Goal: Task Accomplishment & Management: Use online tool/utility

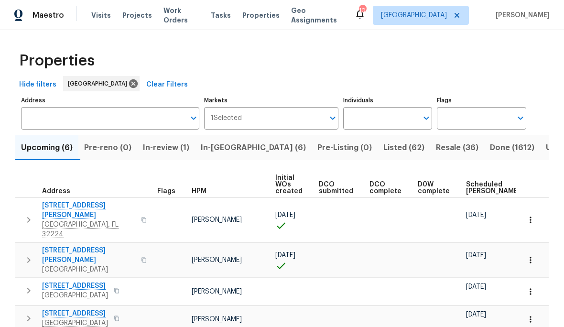
click at [490, 144] on span "Done (1612)" at bounding box center [512, 147] width 44 height 13
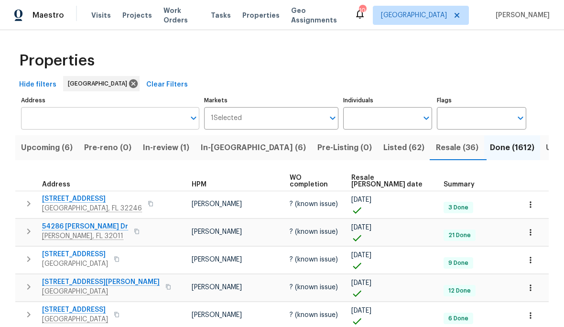
click at [136, 119] on input "Address" at bounding box center [103, 118] width 164 height 22
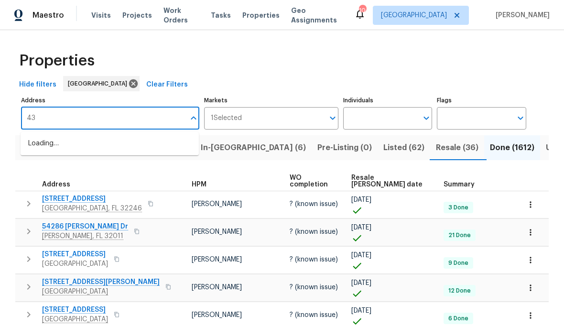
type input "4"
type input "[PERSON_NAME]"
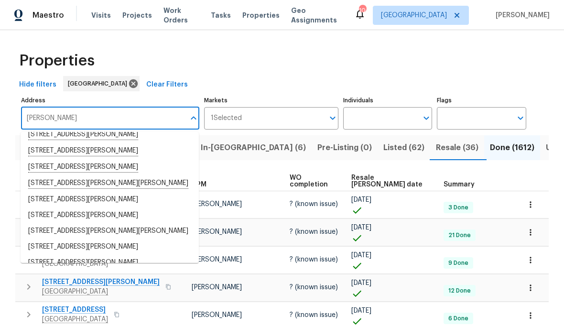
scroll to position [121, 0]
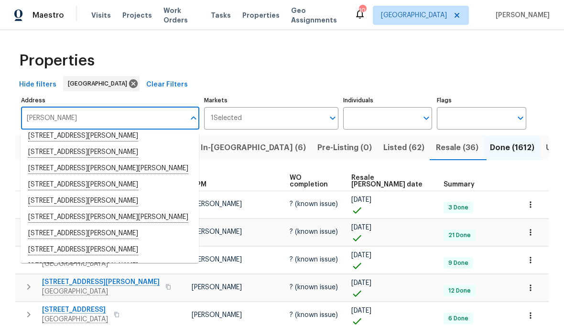
click at [125, 154] on li "[STREET_ADDRESS][PERSON_NAME]" at bounding box center [110, 152] width 178 height 16
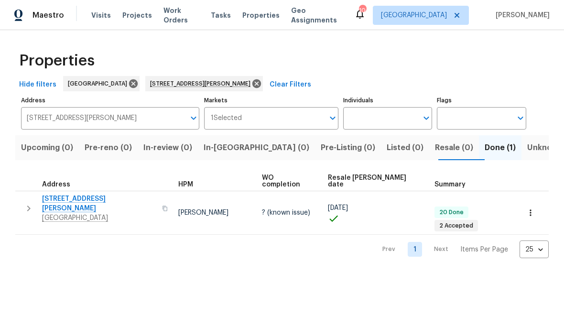
click at [75, 181] on div "Address" at bounding box center [60, 184] width 37 height 7
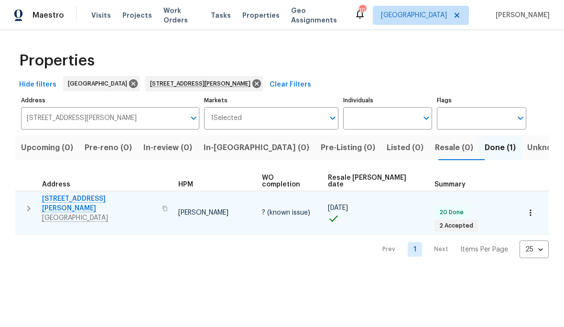
click at [78, 194] on span "[STREET_ADDRESS][PERSON_NAME]" at bounding box center [99, 203] width 114 height 19
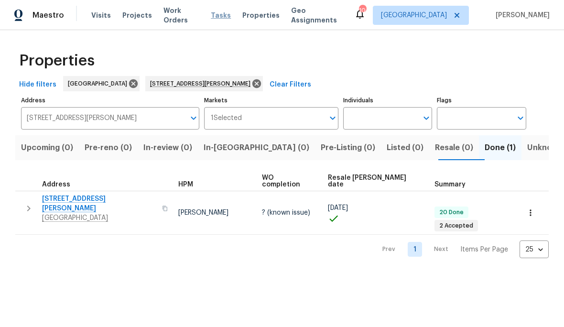
click at [216, 14] on span "Tasks" at bounding box center [221, 15] width 20 height 7
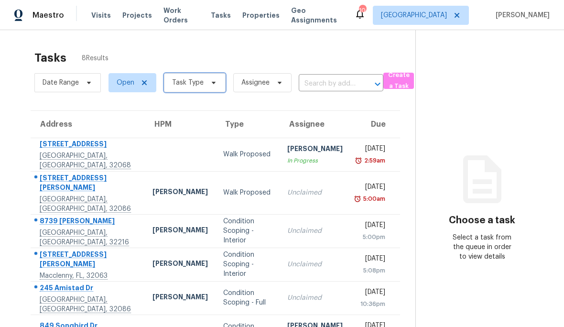
click at [201, 83] on span "Task Type" at bounding box center [188, 83] width 32 height 10
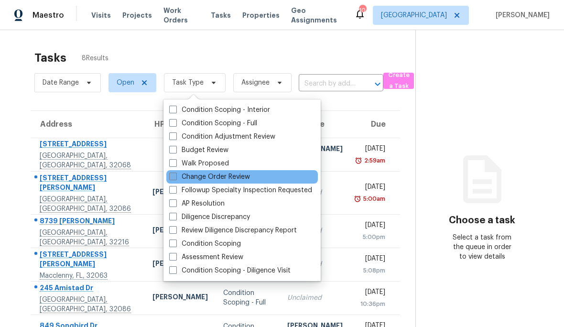
click at [235, 177] on label "Change Order Review" at bounding box center [209, 177] width 81 height 10
click at [176, 177] on input "Change Order Review" at bounding box center [172, 175] width 6 height 6
checkbox input "true"
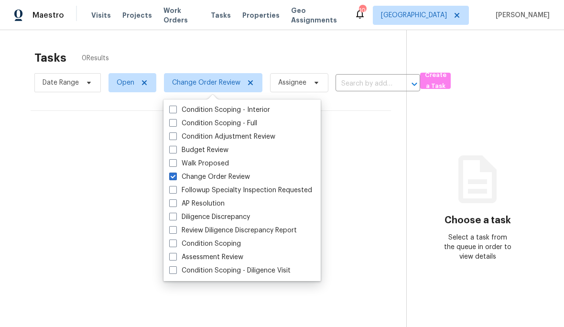
click at [257, 57] on div "Tasks 0 Results" at bounding box center [220, 57] width 372 height 25
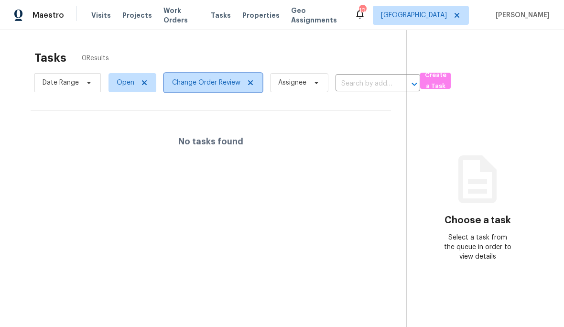
click at [244, 84] on span at bounding box center [249, 83] width 11 height 8
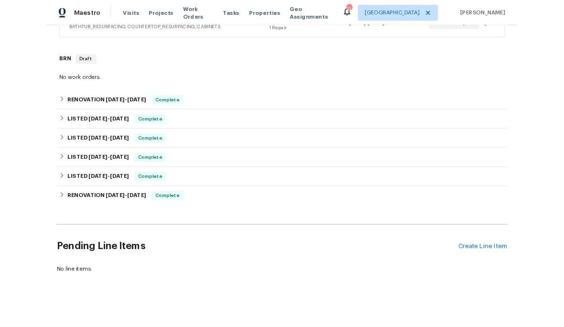
scroll to position [238, 0]
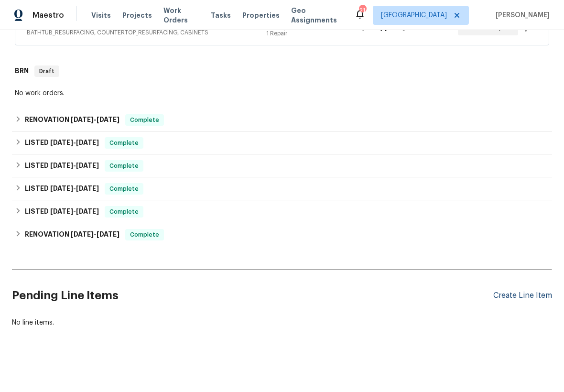
click at [527, 292] on div "Create Line Item" at bounding box center [523, 295] width 59 height 9
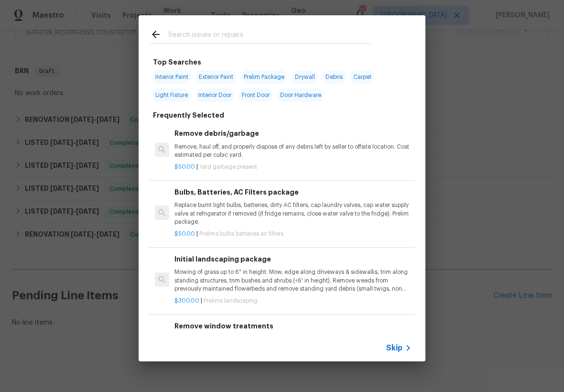
click at [364, 34] on input "text" at bounding box center [269, 36] width 203 height 14
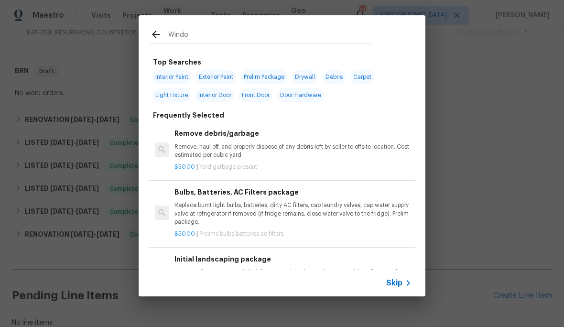
type input "Window"
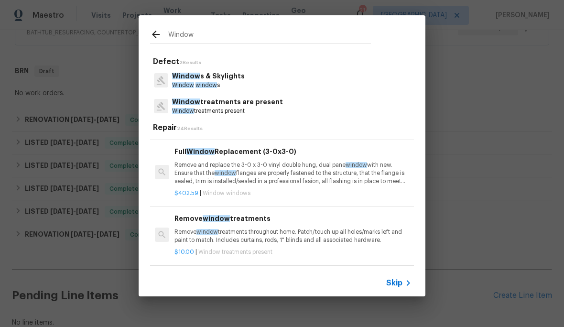
scroll to position [195, 0]
click at [317, 183] on p "Remove and replace the 3-0 x 3-0 vinyl double hung, dual pane window with new. …" at bounding box center [293, 174] width 237 height 24
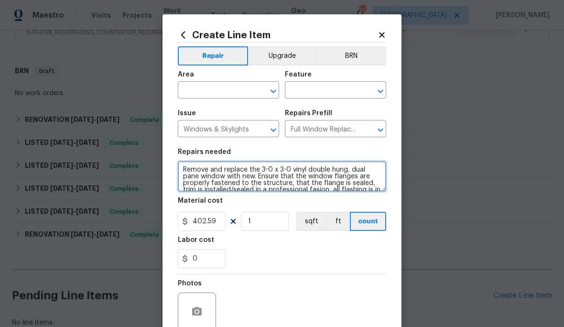
click at [315, 172] on textarea "Remove and replace the 3-0 x 3-0 vinyl double hung, dual pane window with new. …" at bounding box center [282, 176] width 209 height 31
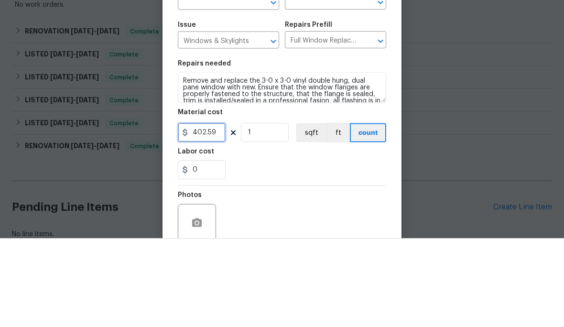
click at [220, 212] on input "402.59" at bounding box center [202, 221] width 48 height 19
type input "650"
click at [270, 212] on input "1" at bounding box center [265, 221] width 48 height 19
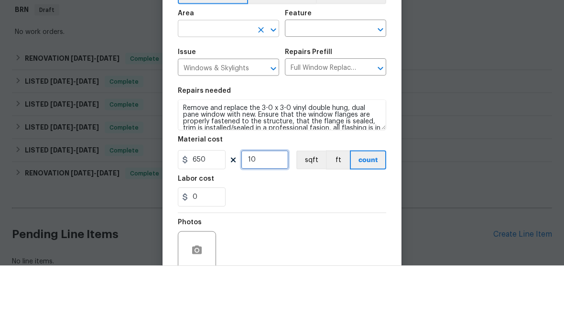
type input "10"
click at [231, 84] on input "text" at bounding box center [215, 91] width 75 height 15
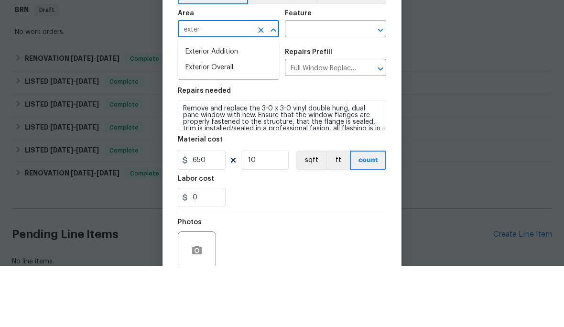
click at [249, 121] on li "Exterior Overall" at bounding box center [228, 129] width 101 height 16
type input "Exterior Overall"
click at [316, 84] on input "text" at bounding box center [322, 91] width 75 height 15
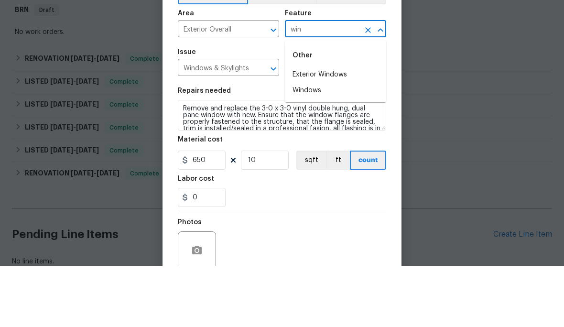
click at [320, 144] on li "Windows" at bounding box center [335, 152] width 101 height 16
type input "Windows"
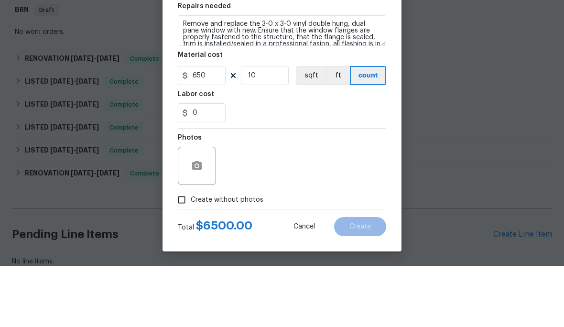
scroll to position [87, 0]
click at [244, 256] on span "Create without photos" at bounding box center [227, 261] width 73 height 10
click at [191, 252] on input "Create without photos" at bounding box center [182, 261] width 18 height 18
checkbox input "true"
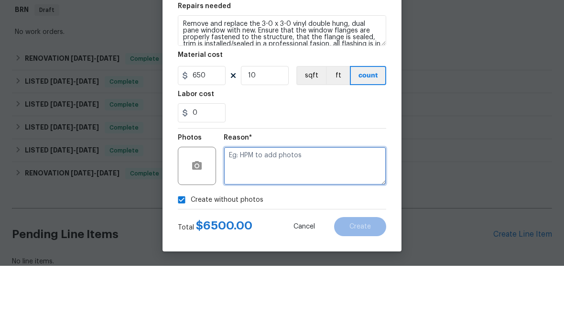
click at [247, 208] on textarea at bounding box center [305, 227] width 163 height 38
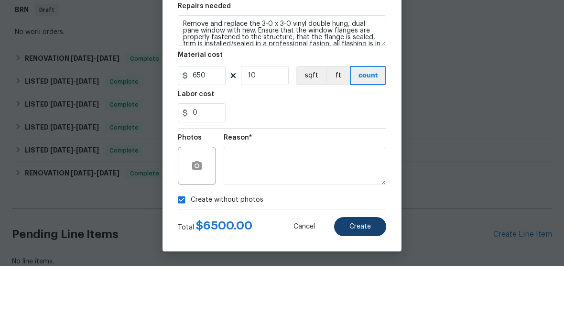
click at [363, 285] on span "Create" at bounding box center [361, 288] width 22 height 7
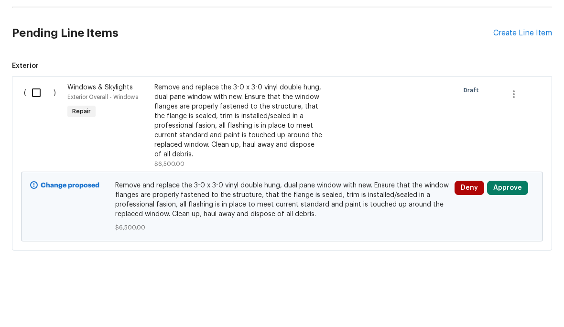
scroll to position [441, 0]
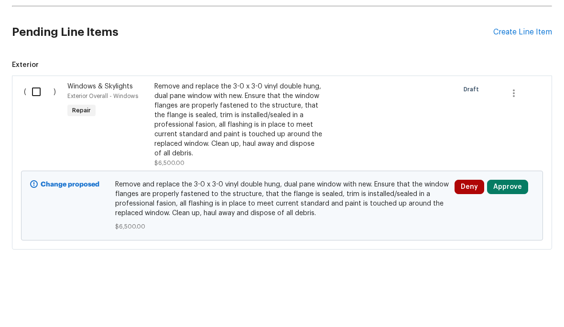
click at [505, 241] on button "Approve" at bounding box center [507, 248] width 41 height 14
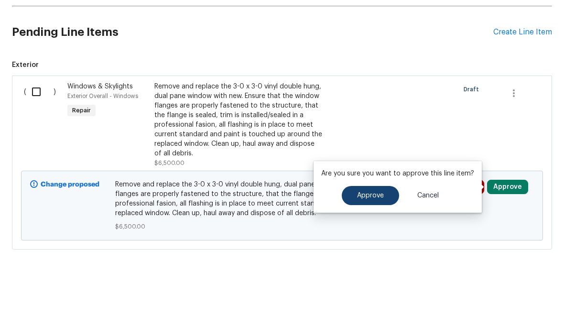
click at [382, 254] on span "Approve" at bounding box center [370, 257] width 27 height 7
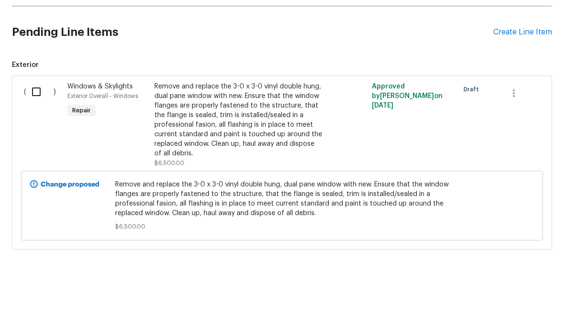
click at [188, 143] on div "Remove and replace the 3-0 x 3-0 vinyl double hung, dual pane window with new. …" at bounding box center [238, 181] width 168 height 77
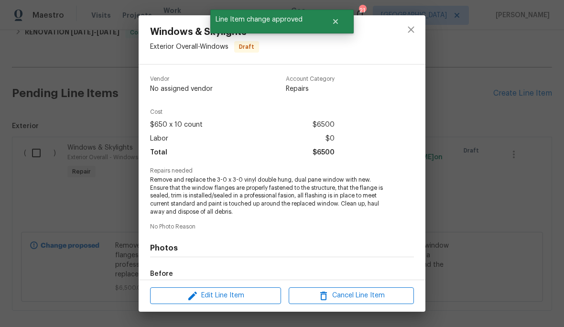
click at [186, 283] on div "Edit Line Item Cancel Line Item" at bounding box center [282, 296] width 287 height 32
click at [186, 282] on div "Edit Line Item Cancel Line Item" at bounding box center [282, 296] width 287 height 32
click at [189, 298] on icon "button" at bounding box center [192, 295] width 11 height 11
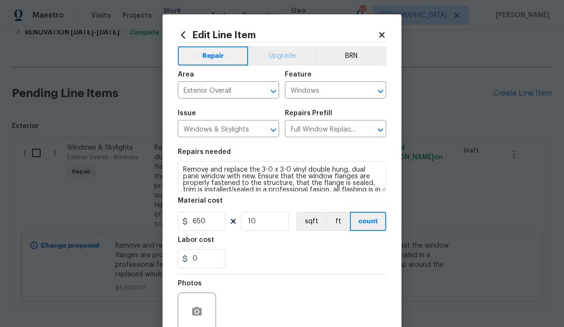
click at [288, 56] on button "Upgrade" at bounding box center [282, 55] width 68 height 19
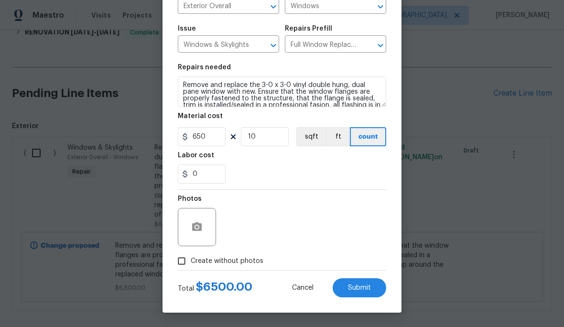
scroll to position [87, 0]
click at [229, 259] on span "Create without photos" at bounding box center [227, 261] width 73 height 10
click at [191, 259] on input "Create without photos" at bounding box center [182, 261] width 18 height 18
checkbox input "true"
click at [357, 290] on span "Submit" at bounding box center [359, 288] width 23 height 7
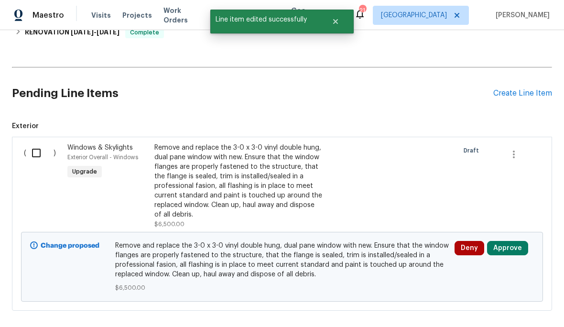
scroll to position [0, 0]
click at [507, 245] on button "Approve" at bounding box center [507, 248] width 41 height 14
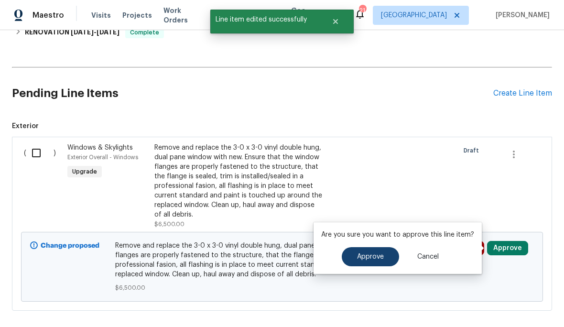
click at [367, 254] on span "Approve" at bounding box center [370, 257] width 27 height 7
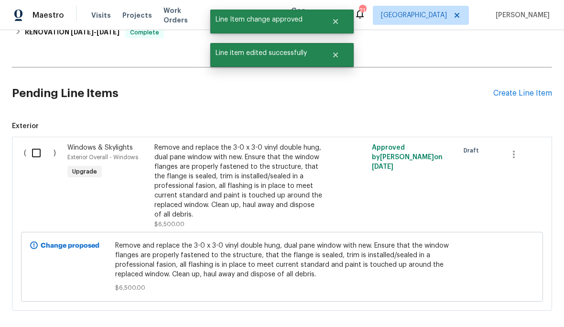
click at [36, 149] on input "checkbox" at bounding box center [39, 153] width 27 height 20
checkbox input "true"
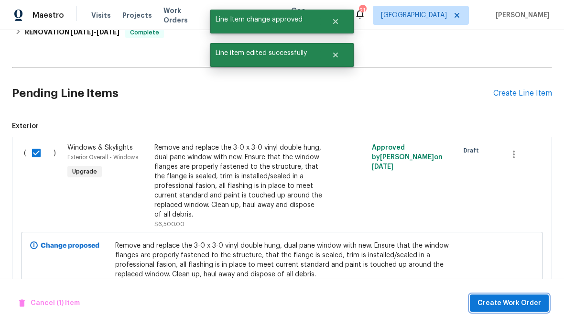
click at [523, 303] on span "Create Work Order" at bounding box center [510, 304] width 64 height 12
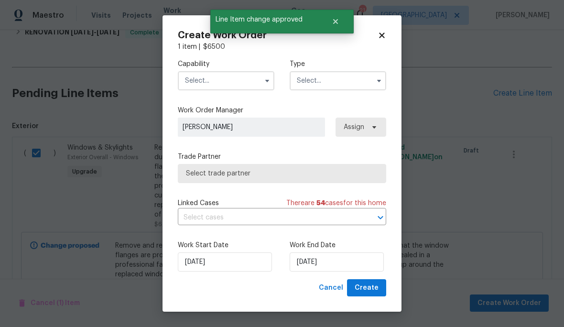
click at [202, 81] on input "text" at bounding box center [226, 80] width 97 height 19
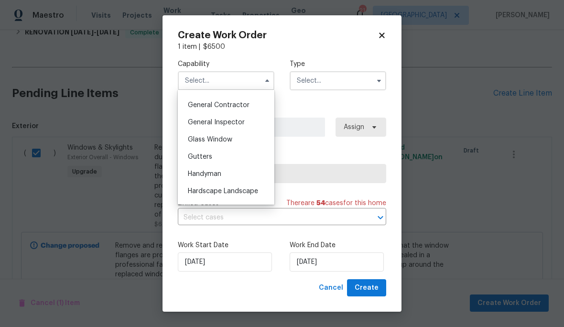
scroll to position [457, 0]
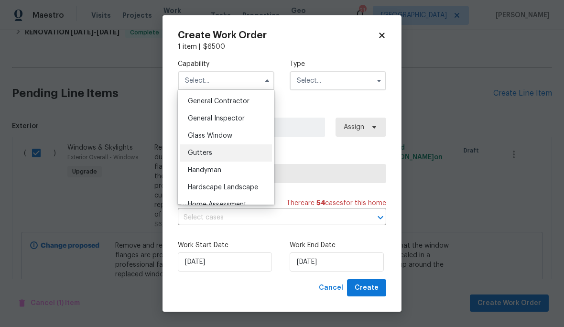
click at [236, 158] on div "Gutters" at bounding box center [226, 152] width 92 height 17
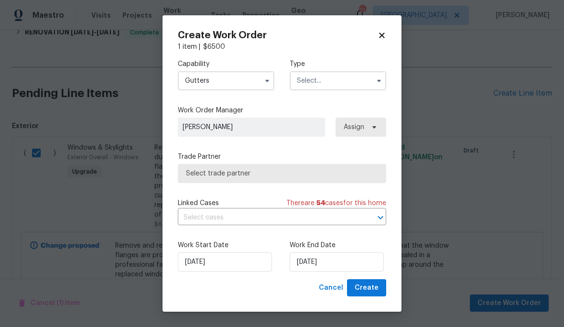
click at [236, 158] on label "Trade Partner" at bounding box center [282, 157] width 209 height 10
click at [241, 71] on input "Gutters" at bounding box center [226, 80] width 97 height 19
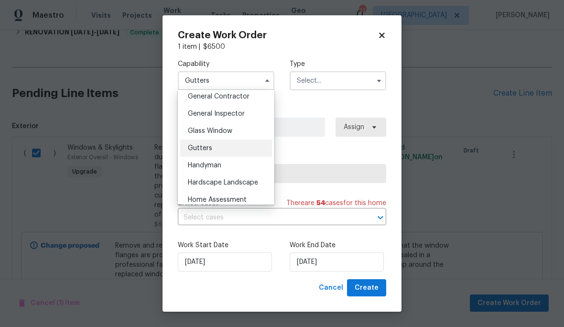
scroll to position [471, 0]
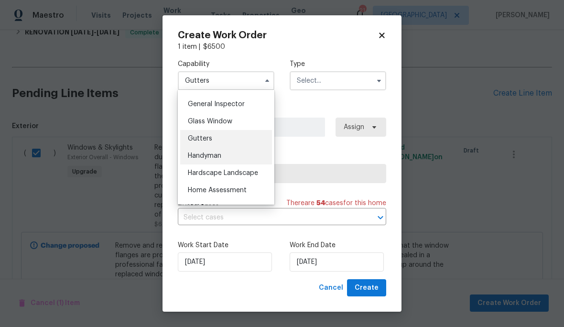
click at [240, 151] on div "Handyman" at bounding box center [226, 155] width 92 height 17
type input "Handyman"
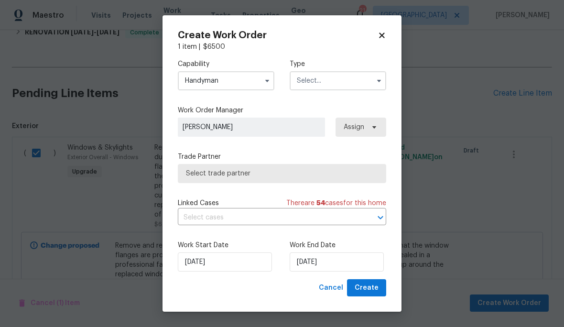
click at [326, 75] on input "text" at bounding box center [338, 80] width 97 height 19
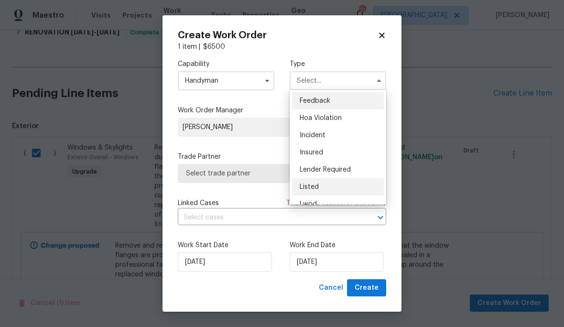
click at [342, 185] on div "Listed" at bounding box center [338, 186] width 92 height 17
type input "Listed"
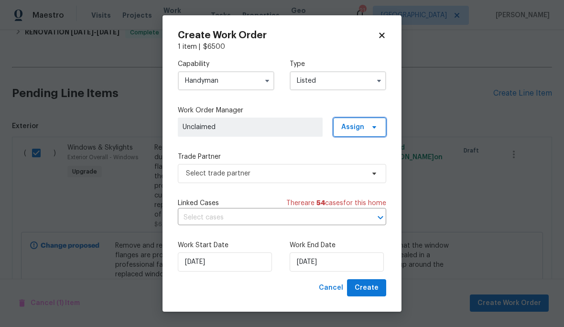
click at [361, 125] on span "Assign" at bounding box center [353, 127] width 23 height 10
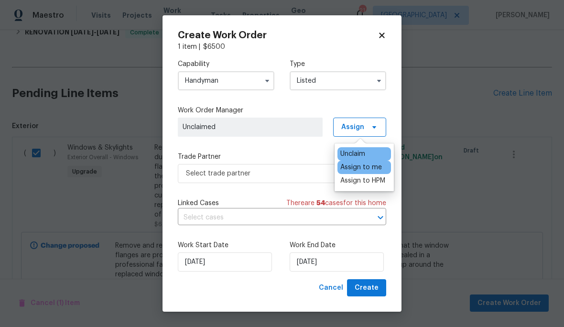
click at [383, 163] on div "Assign to me" at bounding box center [365, 167] width 54 height 13
click at [373, 166] on div "Assign to me" at bounding box center [362, 168] width 42 height 10
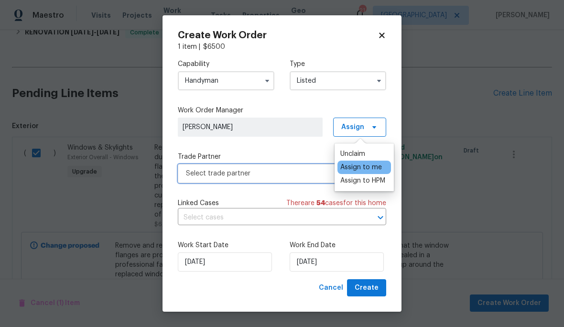
click at [298, 177] on span "Select trade partner" at bounding box center [275, 174] width 178 height 10
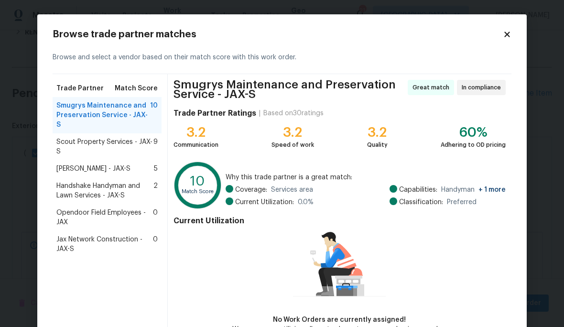
click at [109, 137] on span "Scout Property Services - JAX-S" at bounding box center [104, 146] width 97 height 19
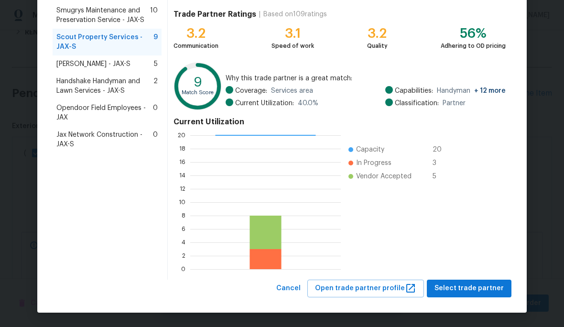
scroll to position [95, 0]
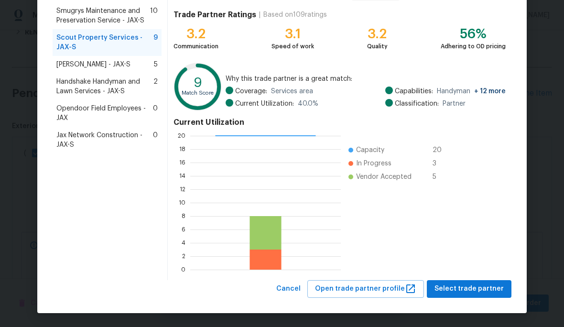
click at [474, 291] on span "Select trade partner" at bounding box center [469, 289] width 69 height 12
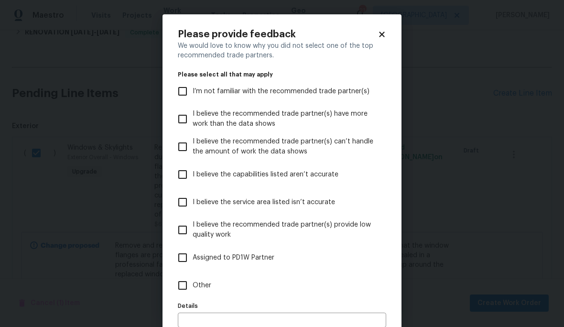
click at [245, 173] on span "I believe the capabilities listed aren’t accurate" at bounding box center [266, 175] width 146 height 10
click at [193, 173] on input "I believe the capabilities listed aren’t accurate" at bounding box center [183, 175] width 20 height 20
checkbox input "true"
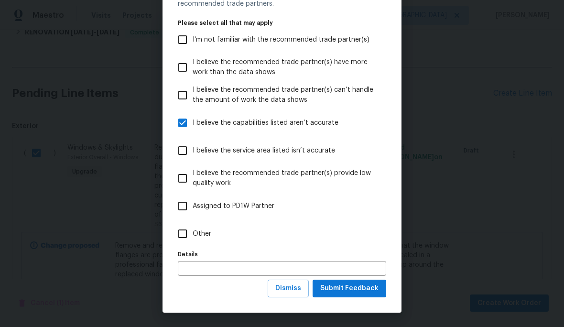
scroll to position [52, 0]
click at [298, 286] on span "Dismiss" at bounding box center [289, 289] width 26 height 12
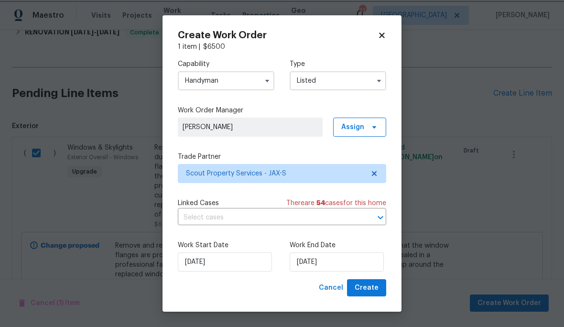
scroll to position [0, 0]
click at [339, 264] on input "10/9/2025" at bounding box center [337, 262] width 94 height 19
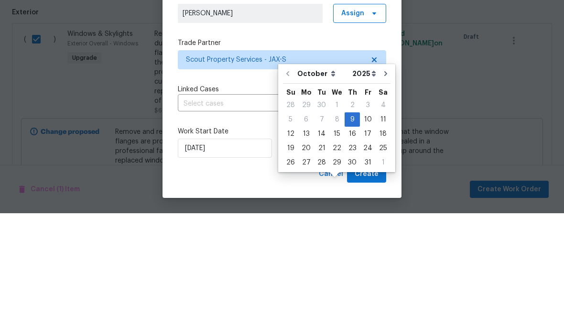
scroll to position [51, 0]
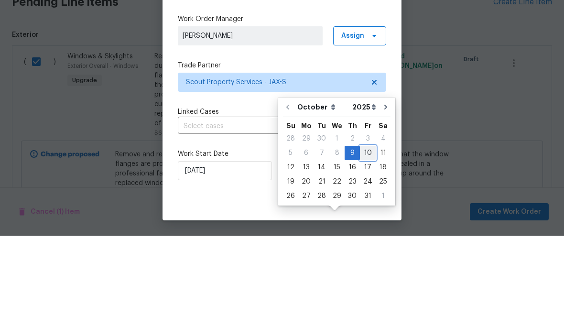
click at [363, 238] on div "10" at bounding box center [368, 244] width 16 height 13
type input "10/10/2025"
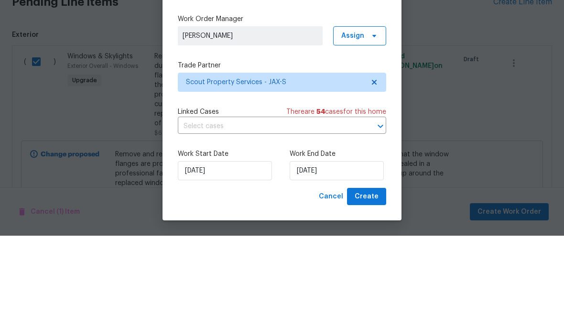
scroll to position [39, 0]
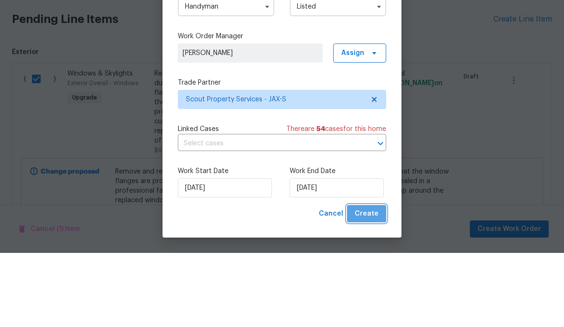
click at [373, 282] on span "Create" at bounding box center [367, 288] width 24 height 12
checkbox input "false"
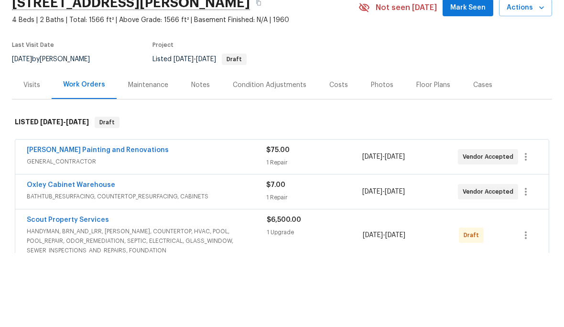
scroll to position [0, 0]
click at [526, 306] on icon "button" at bounding box center [526, 310] width 2 height 8
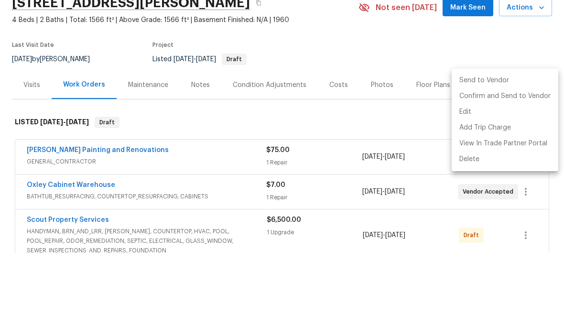
click at [464, 236] on div at bounding box center [282, 163] width 564 height 327
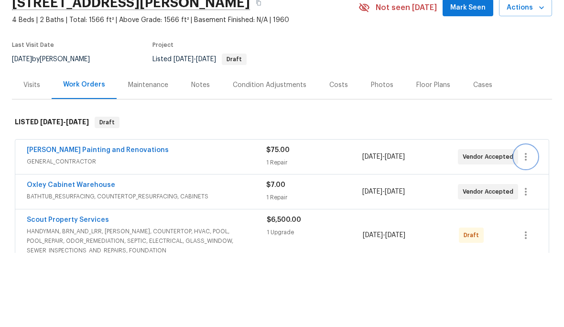
click at [521, 220] on button "button" at bounding box center [526, 231] width 23 height 23
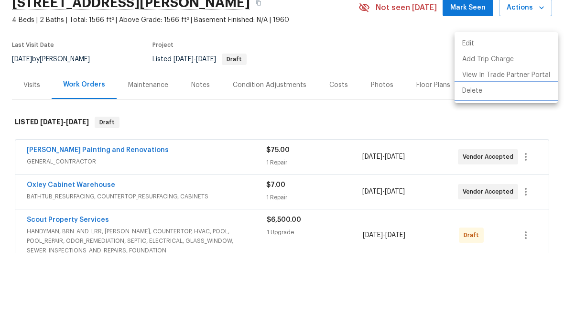
click at [494, 157] on li "Delete" at bounding box center [506, 165] width 103 height 16
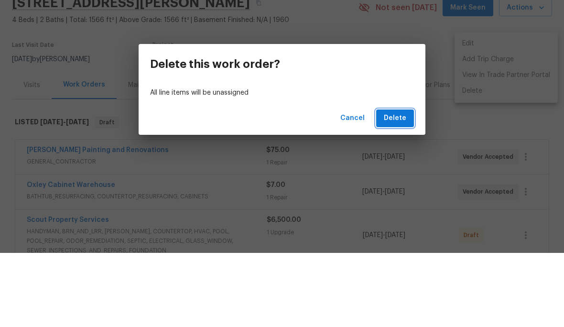
click at [403, 187] on span "Delete" at bounding box center [395, 193] width 22 height 12
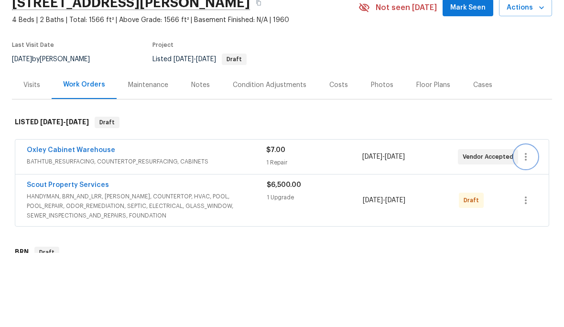
click at [521, 225] on icon "button" at bounding box center [525, 230] width 11 height 11
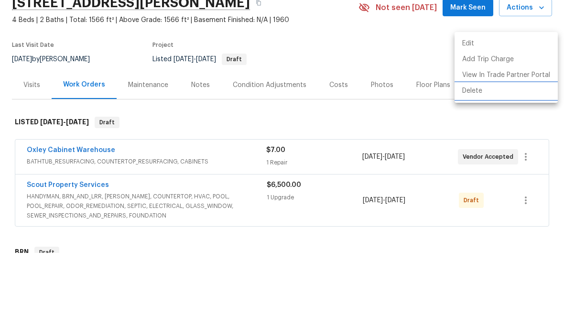
click at [497, 157] on li "Delete" at bounding box center [506, 165] width 103 height 16
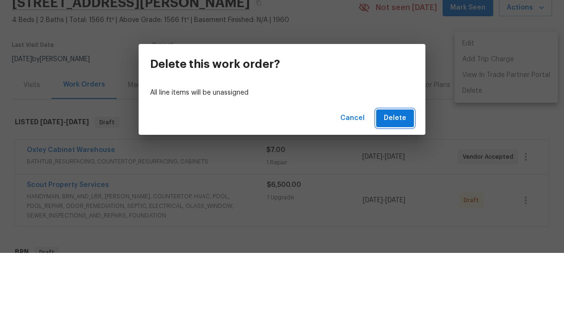
click at [397, 187] on span "Delete" at bounding box center [395, 193] width 22 height 12
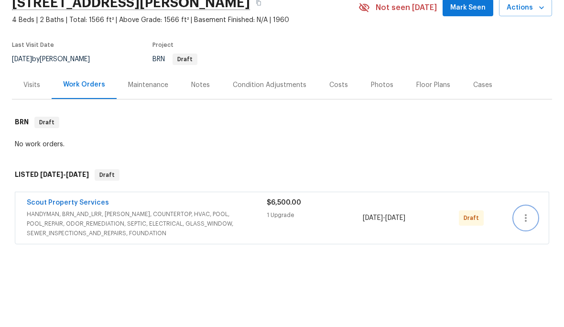
click at [523, 287] on icon "button" at bounding box center [525, 292] width 11 height 11
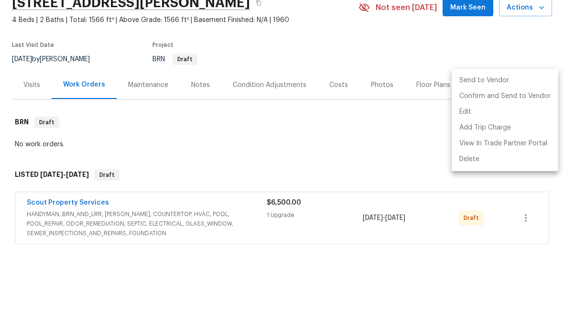
click at [504, 147] on li "Send to Vendor" at bounding box center [505, 155] width 107 height 16
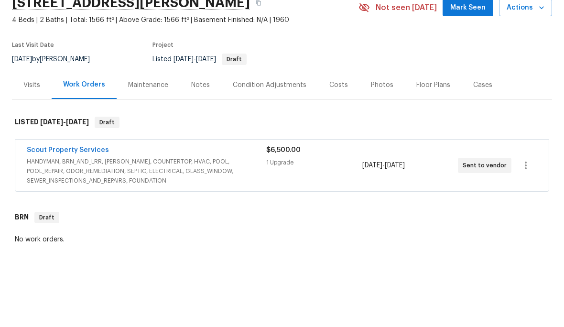
click at [75, 231] on span "HANDYMAN, BRN_AND_LRR, WELLS, COUNTERTOP, HVAC, POOL, POOL_REPAIR, ODOR_REMEDIA…" at bounding box center [147, 245] width 240 height 29
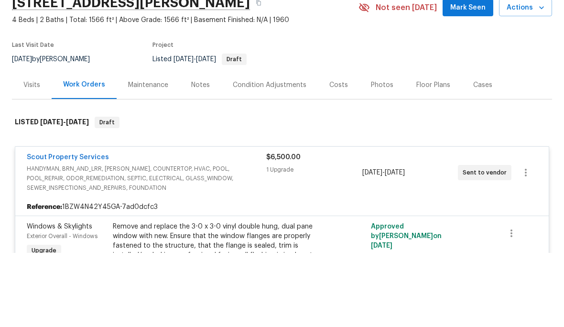
click at [113, 296] on div "Remove and replace the 3-0 x 3-0 vinyl double hung, dual pane window with new. …" at bounding box center [218, 324] width 210 height 57
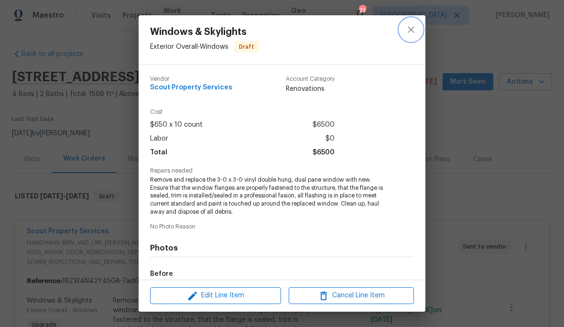
click at [407, 24] on icon "close" at bounding box center [411, 29] width 11 height 11
